Goal: Task Accomplishment & Management: Use online tool/utility

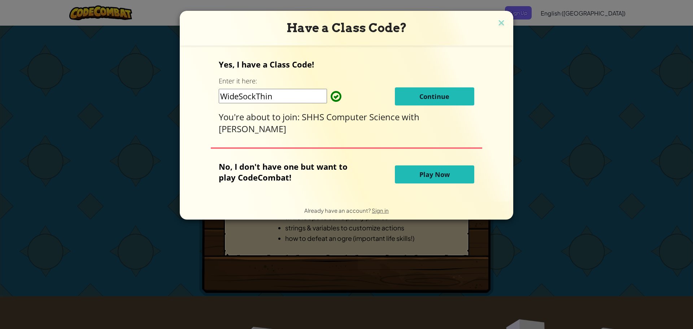
click at [420, 94] on span "Continue" at bounding box center [434, 96] width 30 height 9
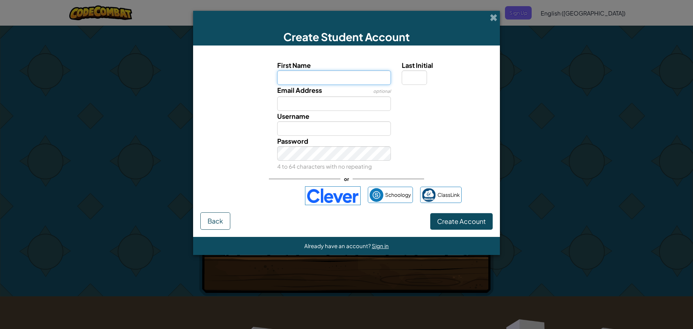
click at [345, 80] on input "First Name" at bounding box center [334, 77] width 114 height 14
type input "[PERSON_NAME]"
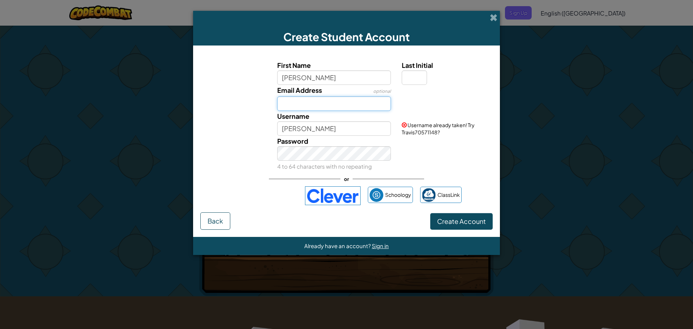
click at [301, 108] on input "Email Address" at bounding box center [334, 103] width 114 height 14
type input "[PERSON_NAME][EMAIL_ADDRESS][PERSON_NAME][DOMAIN_NAME]"
click at [319, 129] on input "[PERSON_NAME]" at bounding box center [334, 128] width 114 height 14
type input "[PERSON_NAME].wall"
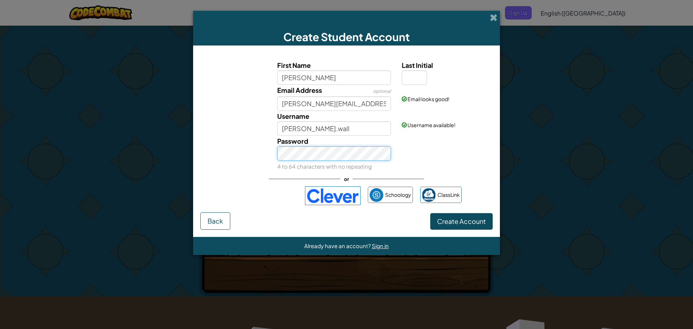
click at [430, 213] on button "Create Account" at bounding box center [461, 221] width 62 height 17
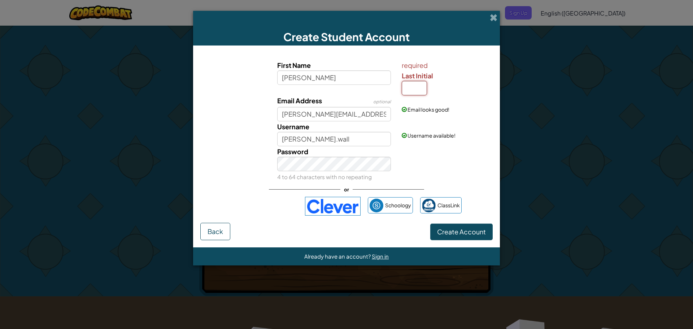
click at [407, 88] on input "Last Initial" at bounding box center [414, 88] width 25 height 14
type input "w"
drag, startPoint x: 470, startPoint y: 222, endPoint x: 470, endPoint y: 226, distance: 4.7
drag, startPoint x: 470, startPoint y: 226, endPoint x: 468, endPoint y: 231, distance: 5.4
drag, startPoint x: 468, startPoint y: 231, endPoint x: 460, endPoint y: 231, distance: 7.6
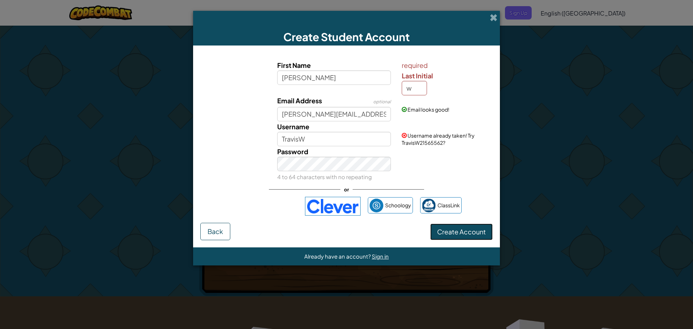
click at [460, 231] on span "Create Account" at bounding box center [461, 231] width 49 height 8
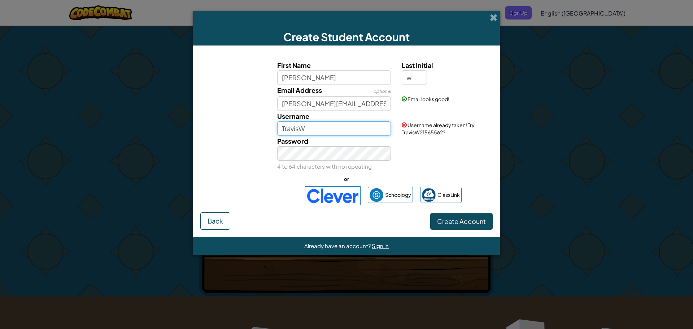
click at [334, 128] on input "TravisW" at bounding box center [334, 128] width 114 height 14
type input "T"
type input "i"
type input "bigjohn2.0"
click at [449, 218] on button "Create Account" at bounding box center [461, 221] width 62 height 17
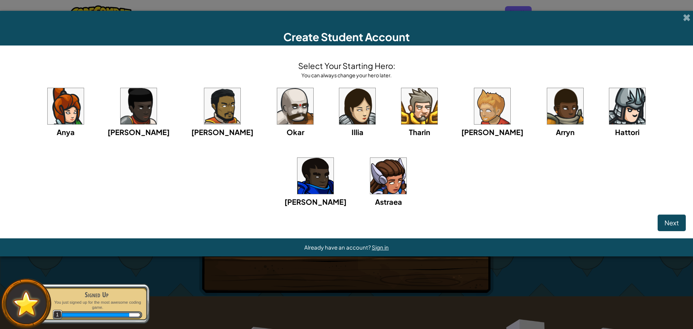
click at [333, 158] on img at bounding box center [315, 176] width 36 height 36
click at [679, 227] on button "Next" at bounding box center [671, 222] width 28 height 17
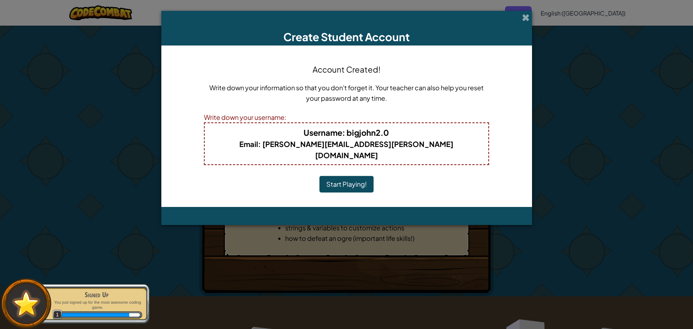
click at [341, 176] on button "Start Playing!" at bounding box center [346, 184] width 54 height 17
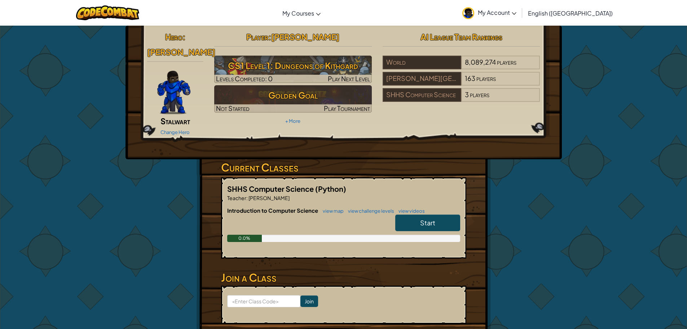
click at [441, 214] on link "Start" at bounding box center [427, 222] width 65 height 17
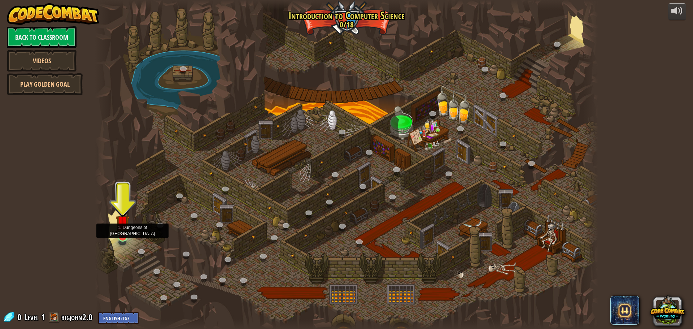
click at [127, 232] on img at bounding box center [122, 221] width 13 height 31
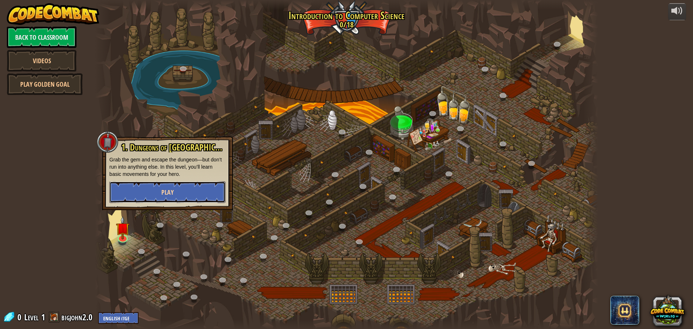
click at [187, 194] on button "Play" at bounding box center [167, 192] width 116 height 22
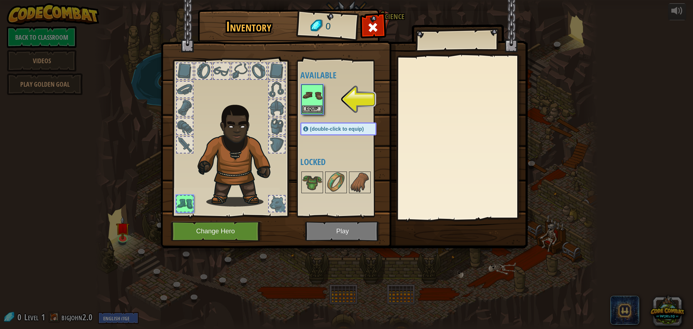
click at [321, 100] on img at bounding box center [312, 95] width 20 height 20
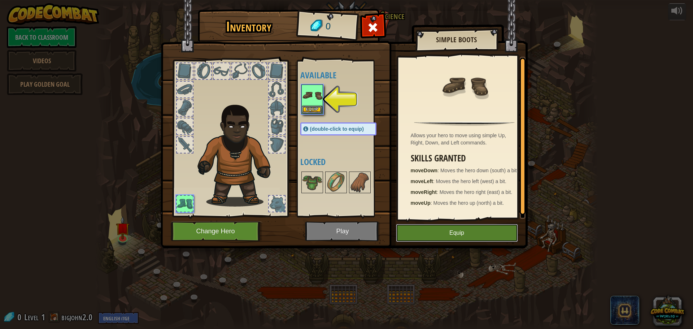
click at [439, 227] on button "Equip" at bounding box center [457, 233] width 122 height 18
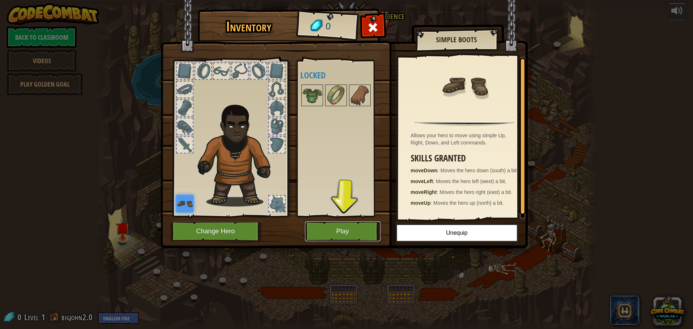
click at [347, 232] on button "Play" at bounding box center [342, 231] width 75 height 20
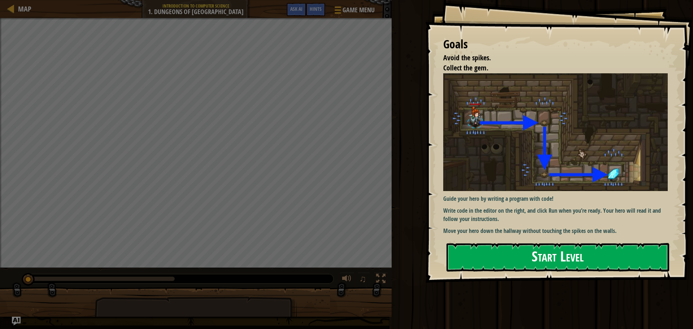
click at [500, 139] on img at bounding box center [558, 132] width 230 height 118
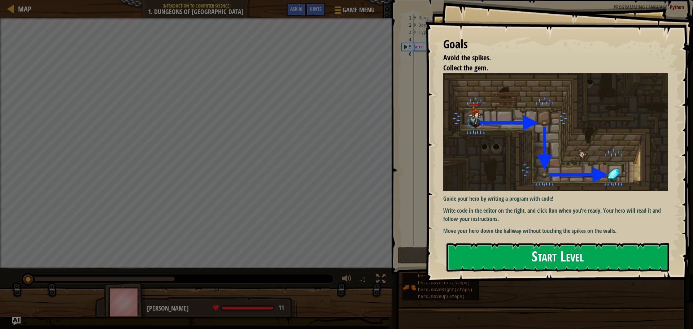
click at [526, 260] on button "Start Level" at bounding box center [557, 257] width 223 height 29
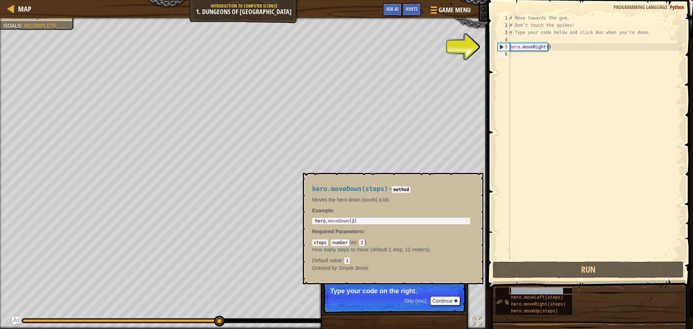
click at [543, 292] on span "hero.moveDown(steps)" at bounding box center [537, 290] width 52 height 5
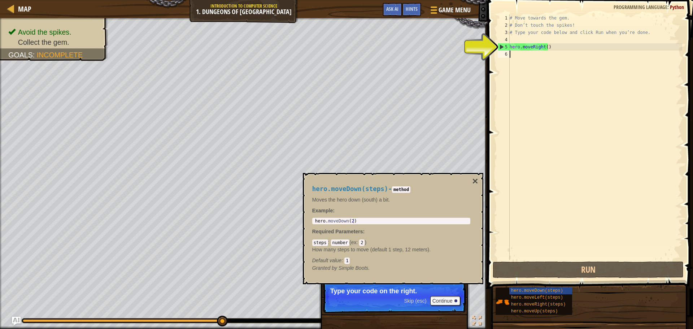
click at [485, 46] on span at bounding box center [590, 134] width 211 height 310
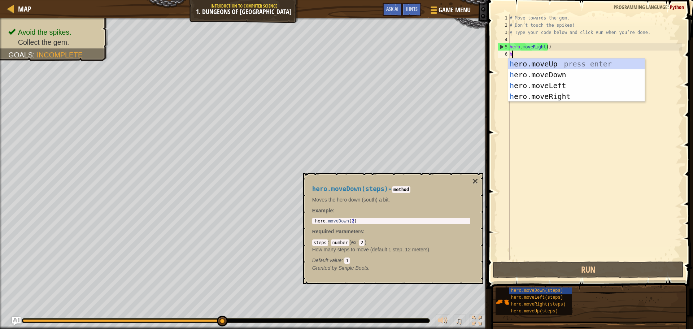
scroll to position [3, 0]
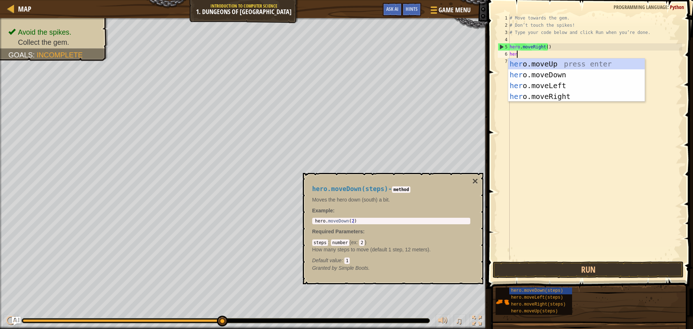
type textarea "hero"
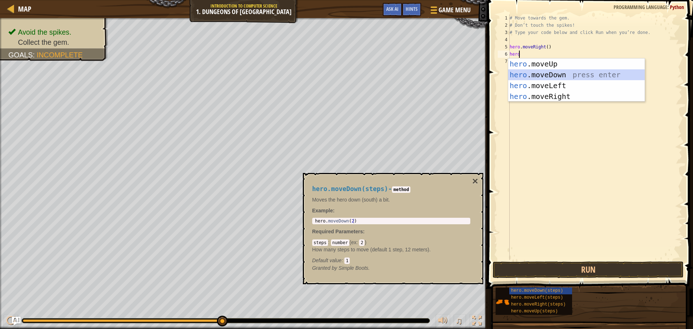
click at [545, 78] on div "hero .moveUp press enter hero .moveDown press enter hero .moveLeft press enter …" at bounding box center [576, 90] width 136 height 65
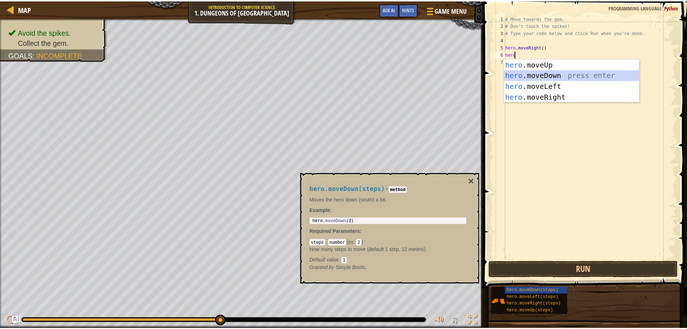
scroll to position [3, 0]
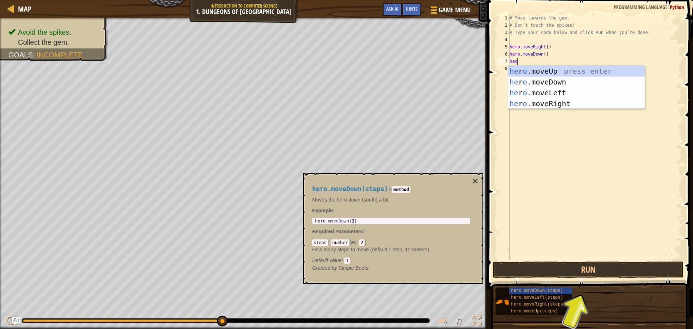
type textarea "heor"
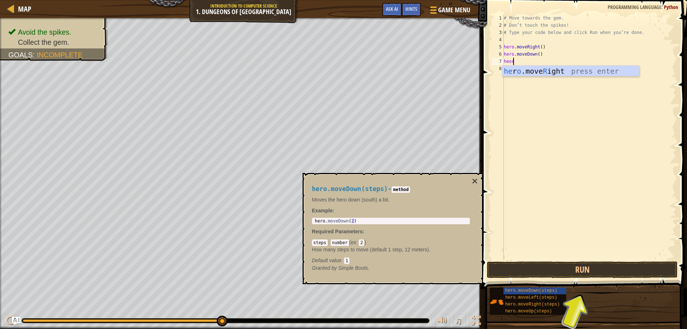
scroll to position [3, 0]
click at [535, 67] on div "he r o .move R ight press enter" at bounding box center [571, 82] width 136 height 32
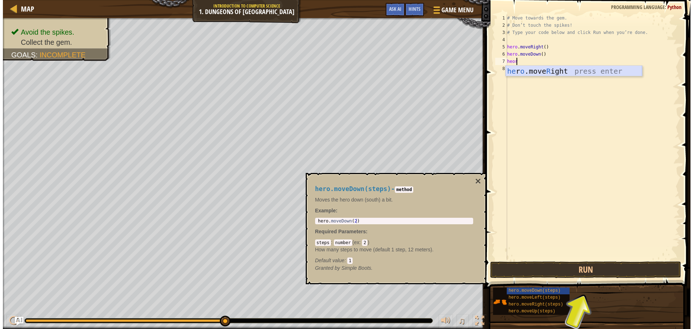
scroll to position [3, 0]
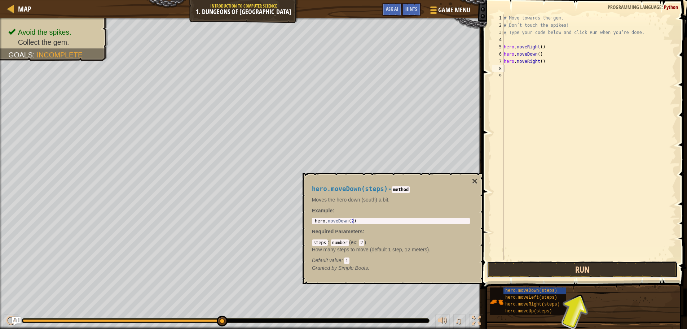
click at [611, 270] on button "Run" at bounding box center [582, 269] width 191 height 17
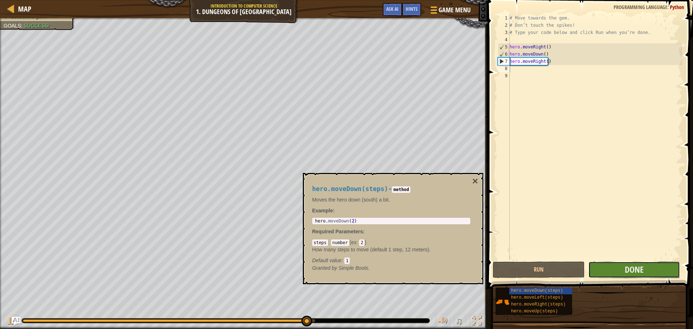
click at [617, 263] on button "Done" at bounding box center [634, 269] width 92 height 17
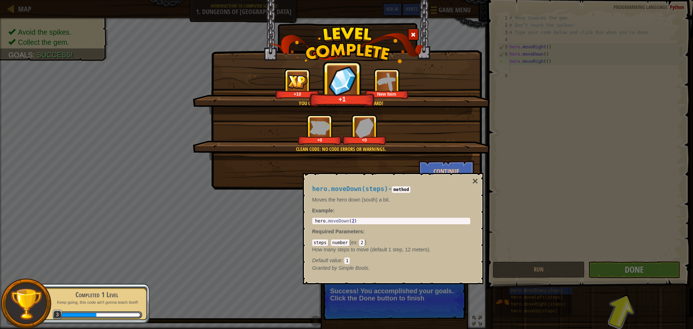
drag, startPoint x: 681, startPoint y: 264, endPoint x: 547, endPoint y: 293, distance: 137.6
click at [677, 265] on div "You completed Dungeons of Kithgard! +10 +1 New Item Clean code: no code errors …" at bounding box center [346, 164] width 693 height 329
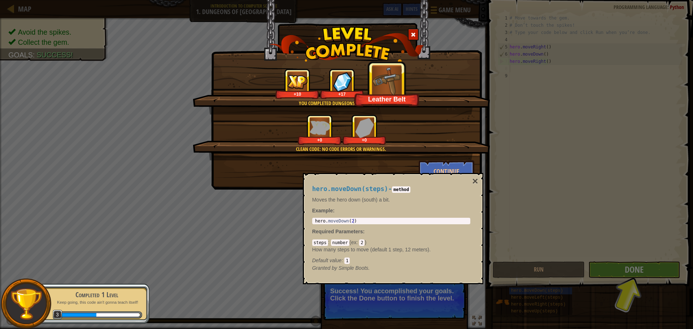
click at [604, 269] on div "You completed Dungeons of Kithgard! +10 +17 Leather Belt Clean code: no code er…" at bounding box center [346, 164] width 693 height 329
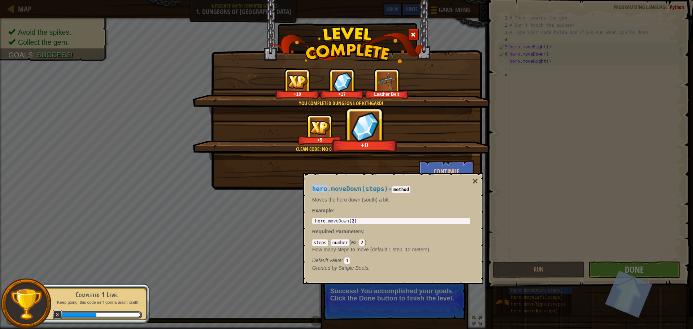
click at [364, 118] on img at bounding box center [365, 126] width 28 height 30
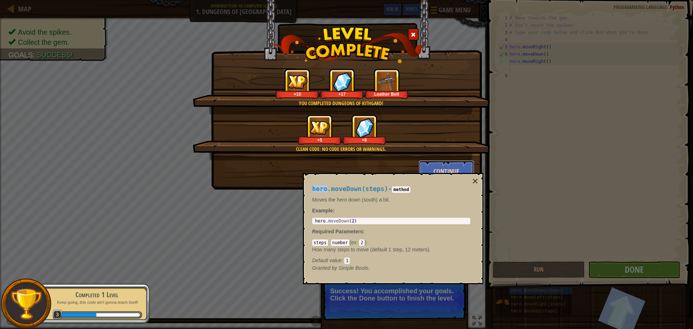
click at [438, 164] on button "Continue" at bounding box center [446, 171] width 56 height 22
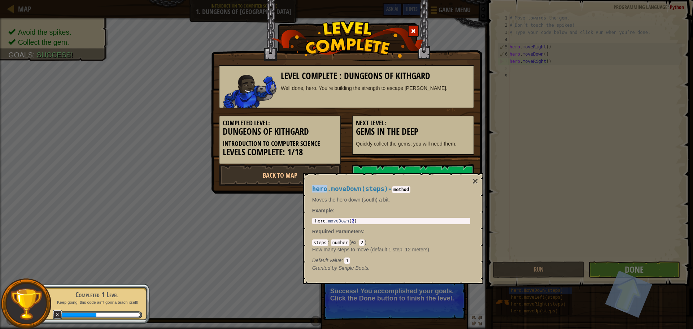
click at [439, 164] on div "Completed Level: Dungeons of Kithgard Introduction to Computer Science Levels C…" at bounding box center [346, 136] width 266 height 56
click at [444, 167] on link "Next Level" at bounding box center [413, 175] width 122 height 22
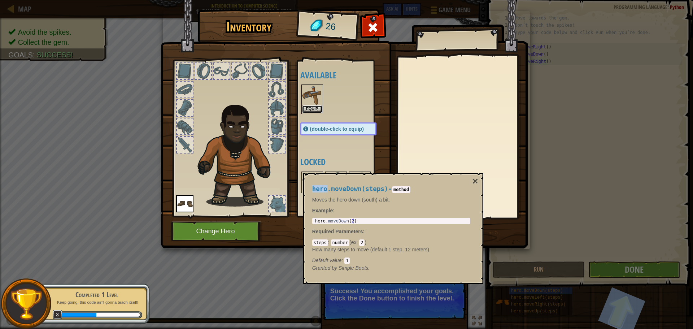
click at [313, 110] on button "Equip" at bounding box center [312, 109] width 20 height 8
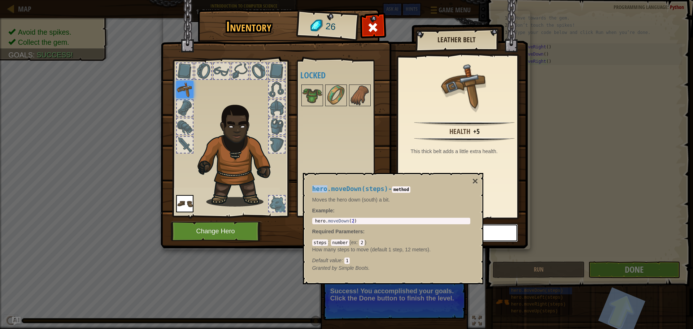
click at [503, 227] on button "Unequip" at bounding box center [457, 233] width 122 height 18
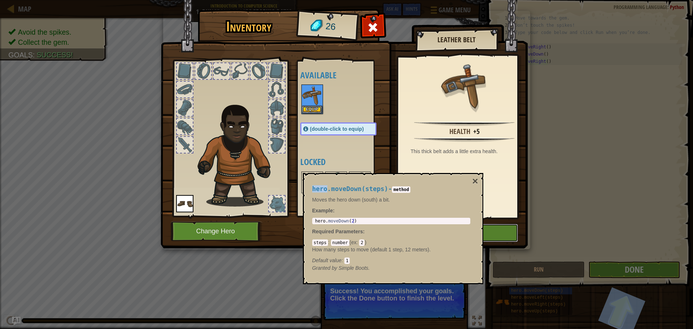
click at [498, 228] on button "Equip" at bounding box center [457, 233] width 122 height 18
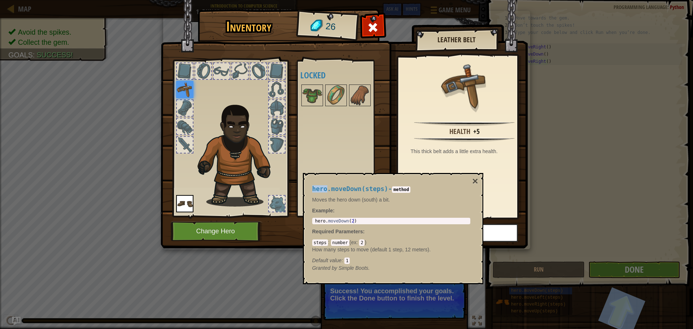
click at [597, 270] on div "Inventory 26 Available Equip Equip (double-click to equip) Locked Leather Belt …" at bounding box center [346, 164] width 693 height 329
click at [598, 270] on div "Inventory 26 Available Equip Equip (double-click to equip) Locked Leather Belt …" at bounding box center [346, 164] width 693 height 329
click at [599, 269] on div "Inventory 26 Available Equip Equip (double-click to equip) Locked Leather Belt …" at bounding box center [346, 164] width 693 height 329
drag, startPoint x: 599, startPoint y: 269, endPoint x: 506, endPoint y: 196, distance: 118.6
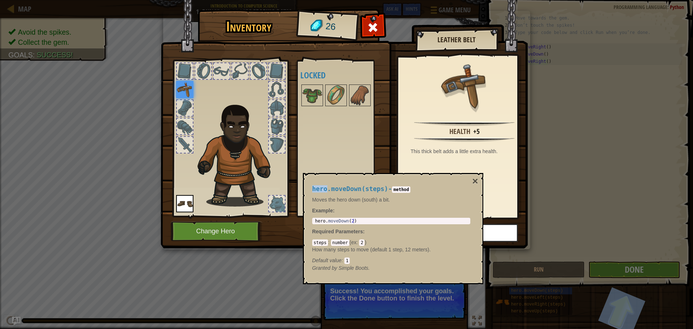
click at [596, 267] on div "Inventory 26 Available Equip Equip (double-click to equip) Locked Leather Belt …" at bounding box center [346, 164] width 693 height 329
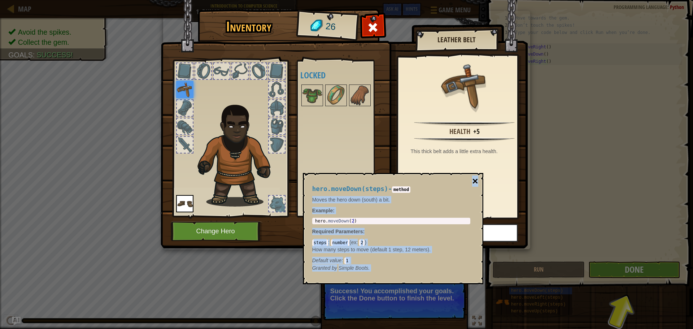
click at [477, 180] on div "hero.moveDown(steps) - method Moves the hero down (south) a bit. Example : 1 he…" at bounding box center [393, 228] width 180 height 111
click at [473, 183] on button "×" at bounding box center [475, 181] width 6 height 10
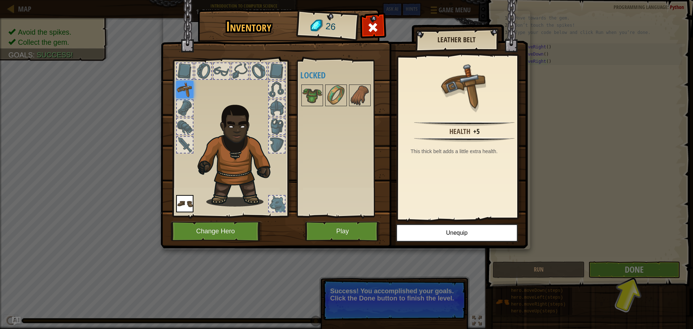
click at [618, 268] on div "Inventory 26 Available Equip Equip (double-click to equip) Locked Leather Belt …" at bounding box center [346, 164] width 693 height 329
click at [360, 230] on button "Play" at bounding box center [342, 231] width 75 height 20
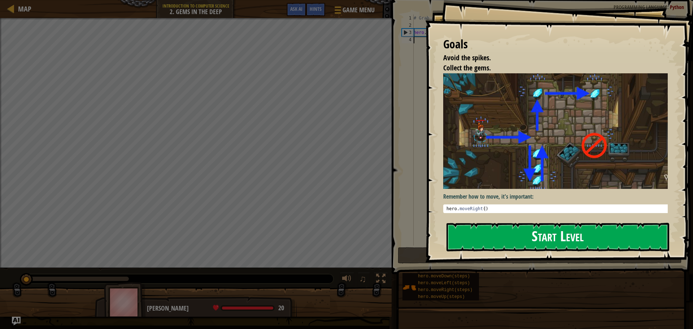
click at [592, 241] on button "Start Level" at bounding box center [557, 237] width 223 height 29
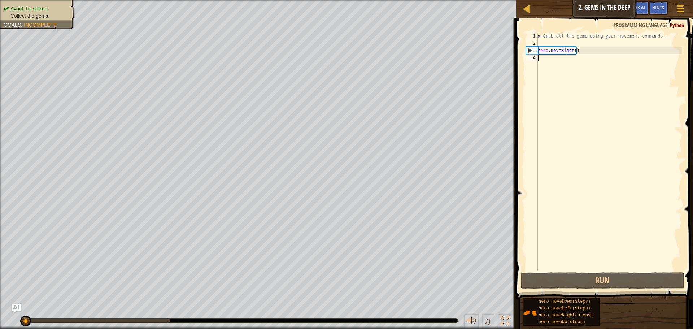
click at [614, 67] on div "# Grab all the gems using your movement commands. hero . moveRight ( )" at bounding box center [609, 158] width 146 height 253
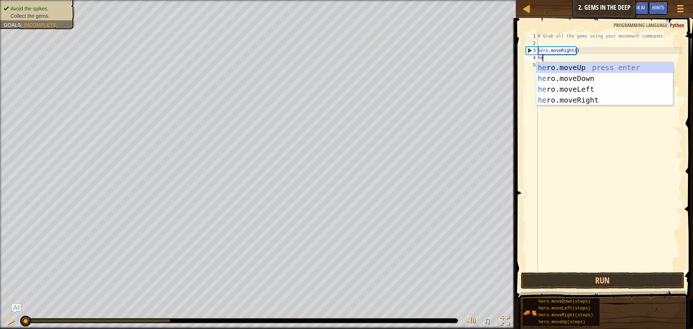
type textarea "her"
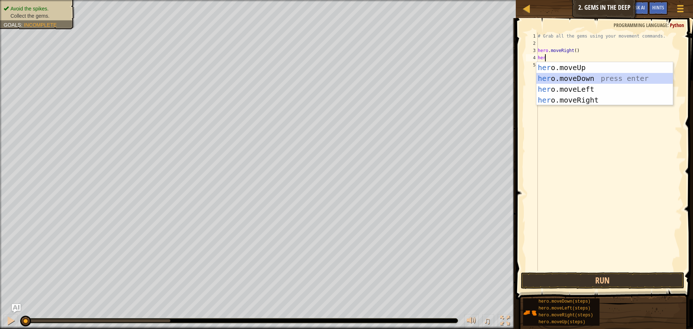
click at [602, 75] on div "her o.moveUp press enter her o.moveDown press enter her o.moveLeft press enter …" at bounding box center [604, 94] width 136 height 65
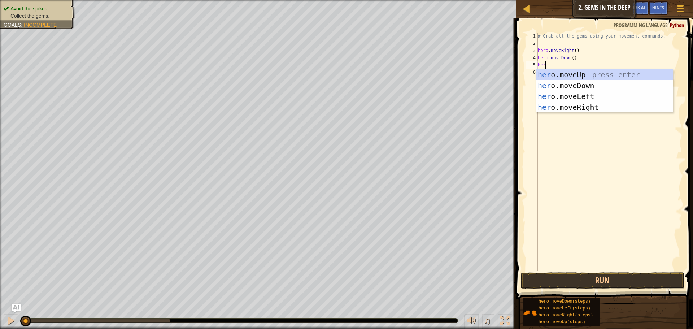
type textarea "hero"
click at [599, 77] on div "hero .moveUp press enter hero .moveDown press enter hero .moveLeft press enter …" at bounding box center [604, 101] width 136 height 65
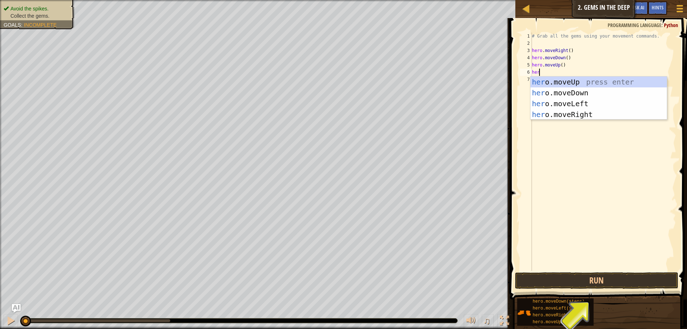
type textarea "hero"
click at [617, 100] on div "hero .moveUp press enter hero .moveDown press enter hero .moveLeft press enter …" at bounding box center [599, 108] width 136 height 65
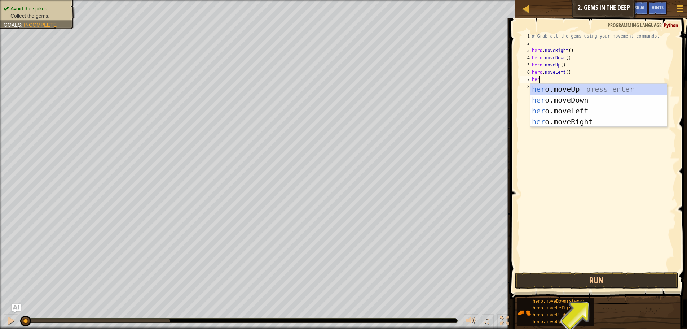
type textarea "hero"
click at [569, 99] on div "hero .moveUp press enter hero .moveDown press enter hero .moveLeft press enter …" at bounding box center [599, 116] width 136 height 65
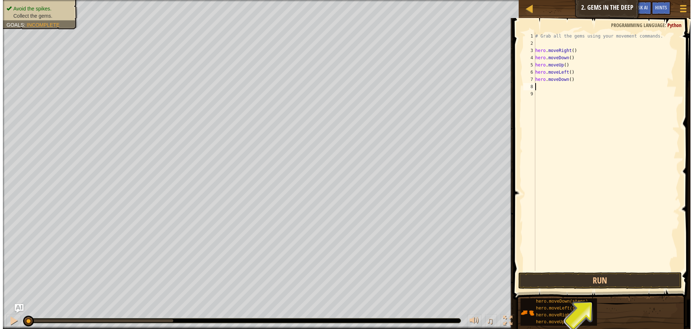
scroll to position [3, 0]
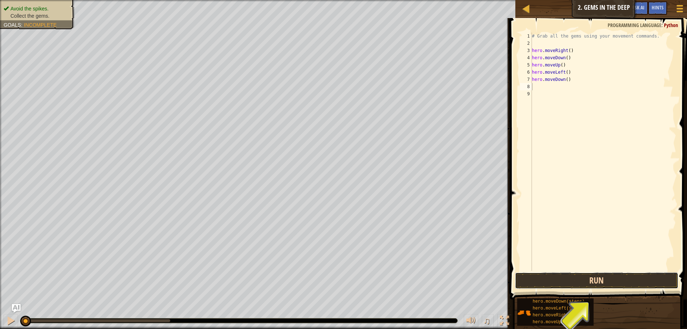
click at [634, 272] on button "Run" at bounding box center [596, 280] width 163 height 17
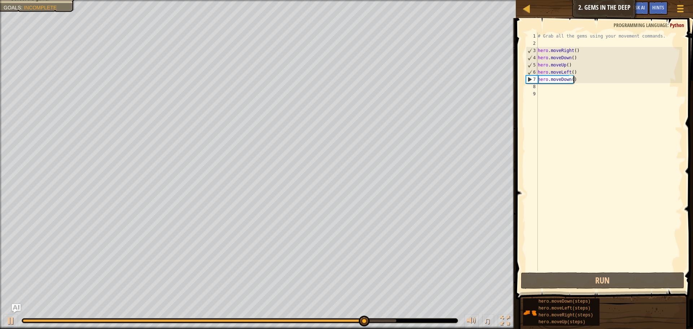
click at [584, 81] on div "# Grab all the gems using your movement commands. hero . moveRight ( ) hero . m…" at bounding box center [609, 158] width 146 height 253
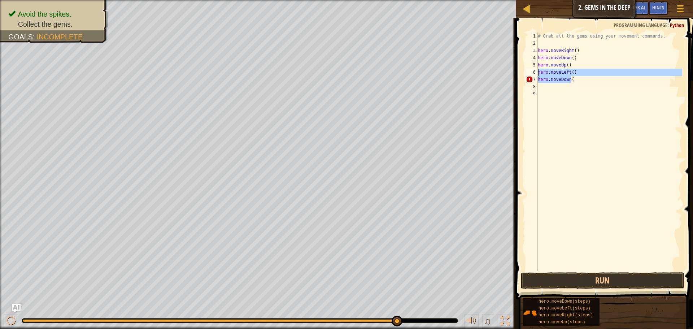
drag, startPoint x: 575, startPoint y: 79, endPoint x: 522, endPoint y: 75, distance: 52.9
click at [522, 75] on div "hero.moveDown( 1 2 3 4 5 6 7 8 9 # Grab all the gems using your movement comman…" at bounding box center [602, 173] width 179 height 302
type textarea "hero.moveLeft() hero.moveDown("
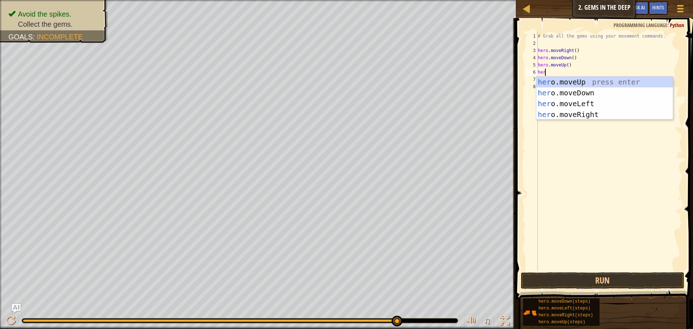
scroll to position [3, 0]
type textarea "hero"
click at [591, 83] on div "hero .moveUp press enter hero .moveDown press enter hero .moveLeft press enter …" at bounding box center [604, 108] width 136 height 65
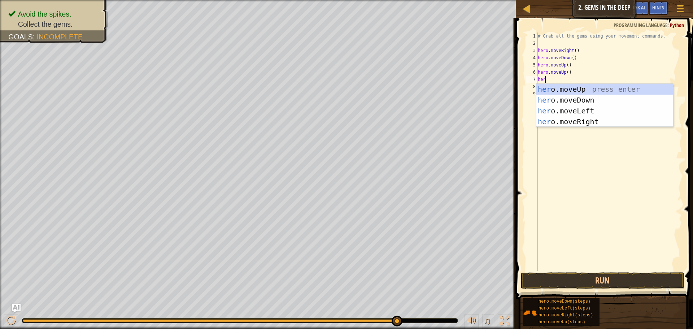
type textarea "hero"
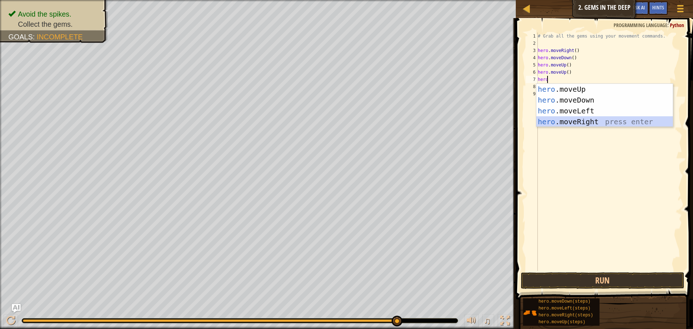
click at [560, 126] on div "hero .moveUp press enter hero .moveDown press enter hero .moveLeft press enter …" at bounding box center [604, 116] width 136 height 65
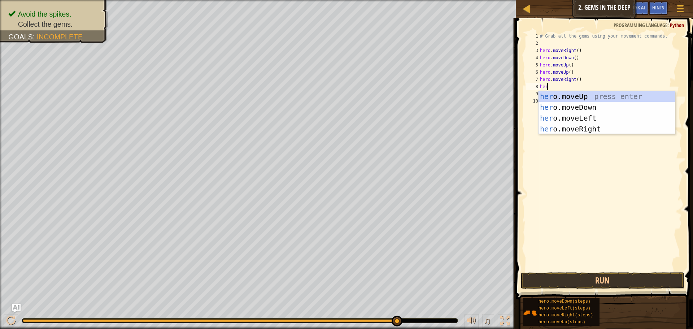
type textarea "hero"
click at [606, 106] on div "hero .moveUp press enter hero .moveDown press enter hero .moveLeft press enter …" at bounding box center [606, 123] width 136 height 65
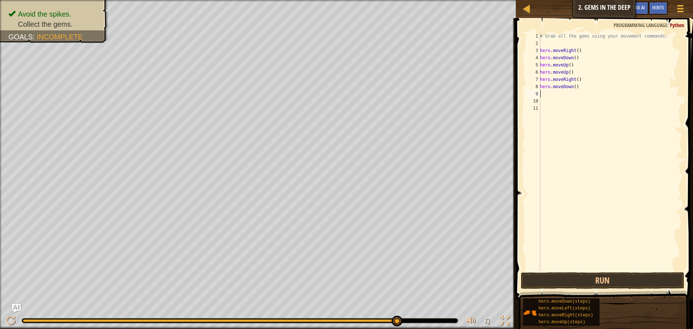
scroll to position [3, 0]
click at [610, 276] on button "Run" at bounding box center [602, 280] width 163 height 17
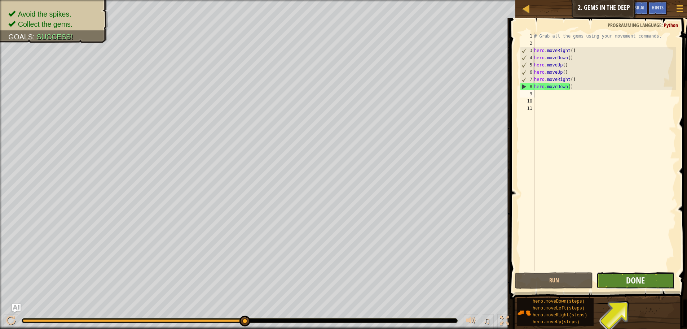
click at [637, 280] on span "Done" at bounding box center [635, 280] width 19 height 12
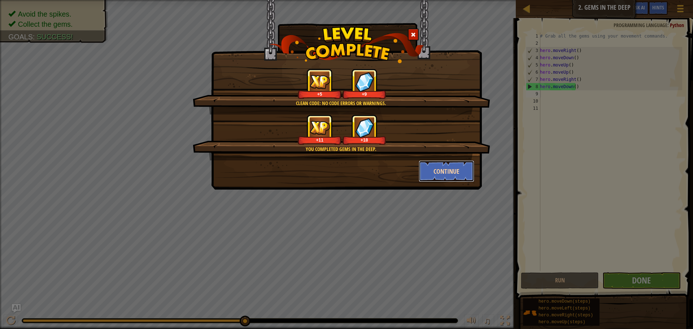
click at [434, 173] on button "Continue" at bounding box center [446, 171] width 56 height 22
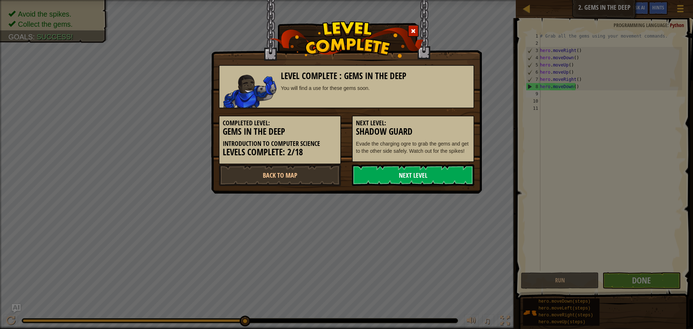
click at [439, 179] on link "Next Level" at bounding box center [413, 175] width 122 height 22
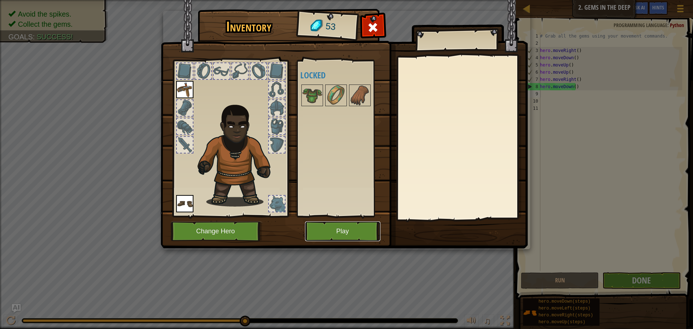
click at [339, 226] on button "Play" at bounding box center [342, 231] width 75 height 20
